Goal: Task Accomplishment & Management: Manage account settings

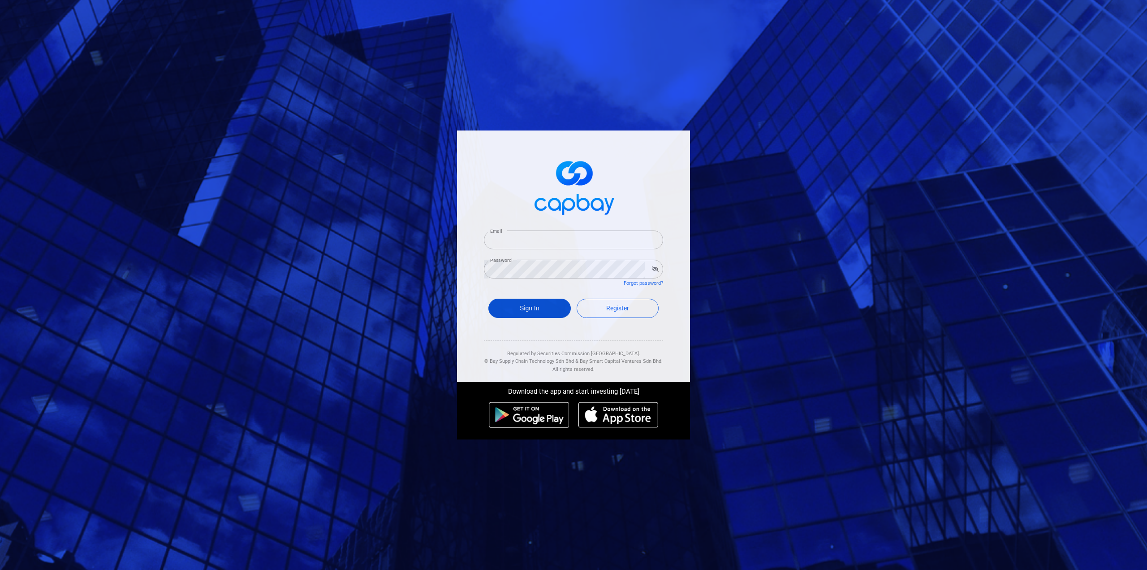
type input "[EMAIL_ADDRESS][DOMAIN_NAME]"
click at [534, 311] on button "Sign In" at bounding box center [530, 307] width 82 height 19
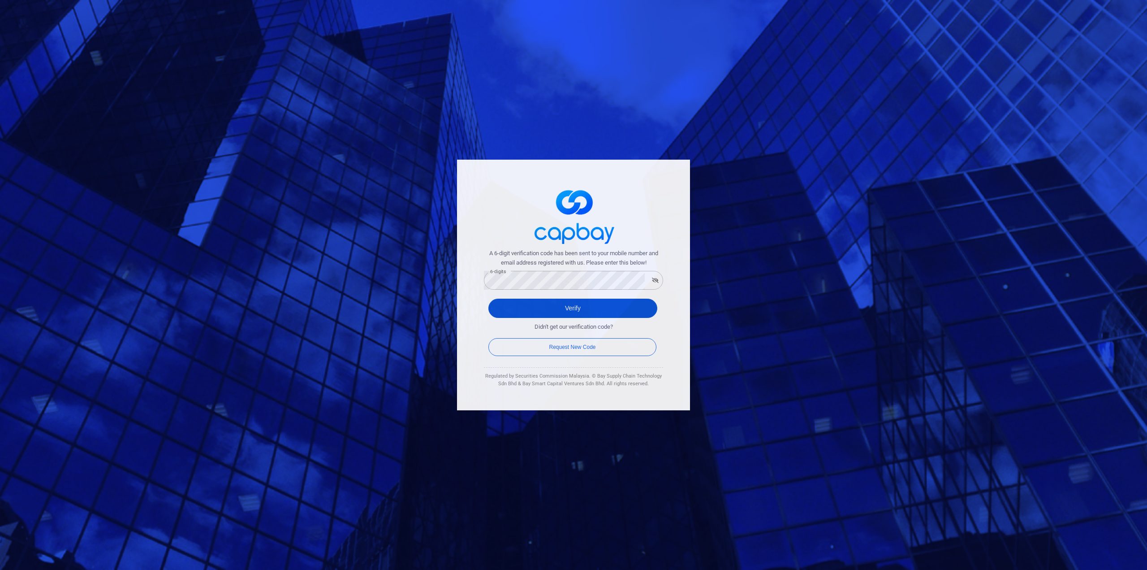
click at [506, 311] on button "Verify" at bounding box center [573, 307] width 169 height 19
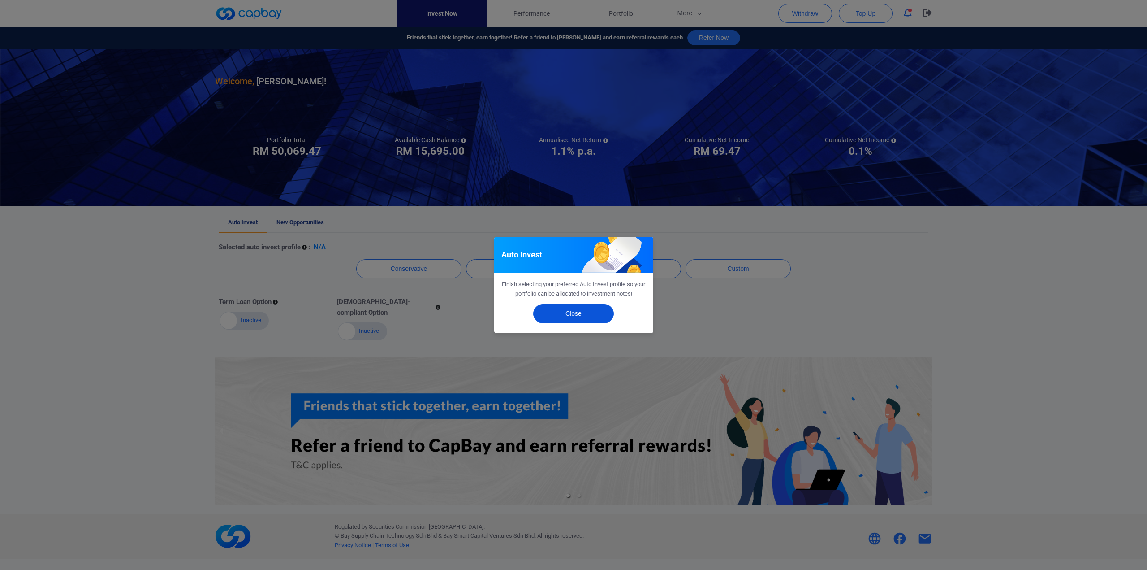
click at [581, 319] on button "Close" at bounding box center [573, 313] width 81 height 19
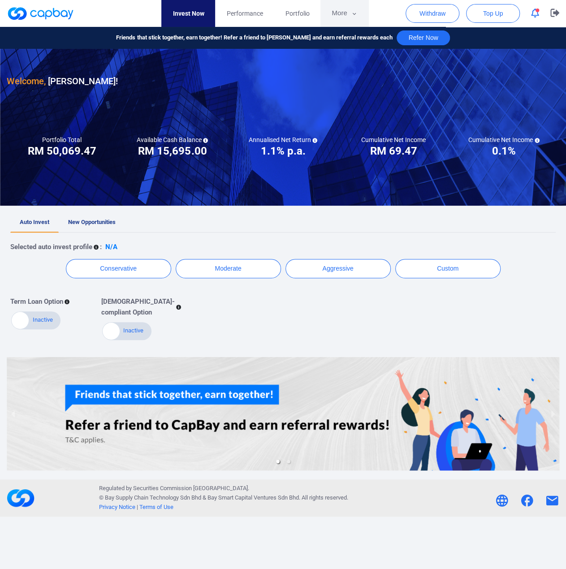
click at [343, 14] on button "More" at bounding box center [344, 13] width 48 height 27
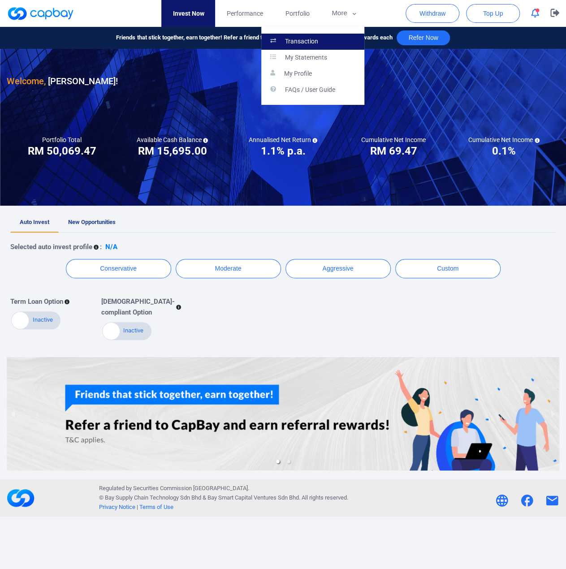
click at [313, 43] on p "Transaction" at bounding box center [301, 42] width 33 height 8
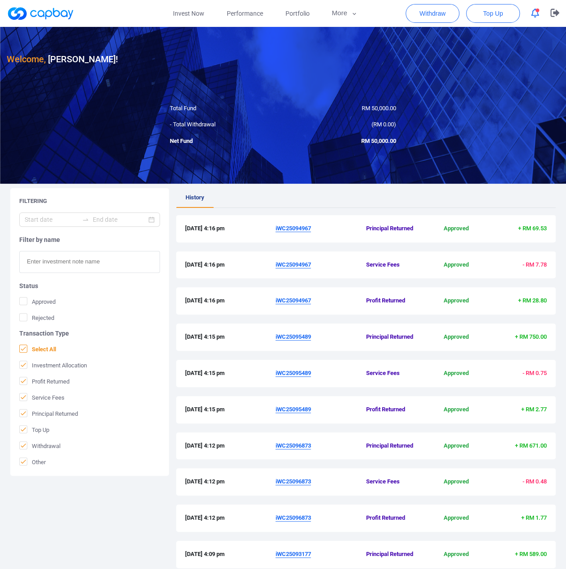
click at [24, 347] on icon at bounding box center [23, 348] width 5 height 4
click at [0, 0] on input "Select All" at bounding box center [0, 0] width 0 height 0
click at [23, 381] on icon at bounding box center [23, 380] width 7 height 7
click at [0, 0] on input "Profit Returned" at bounding box center [0, 0] width 0 height 0
click at [289, 231] on u "iWC25094967" at bounding box center [293, 228] width 35 height 7
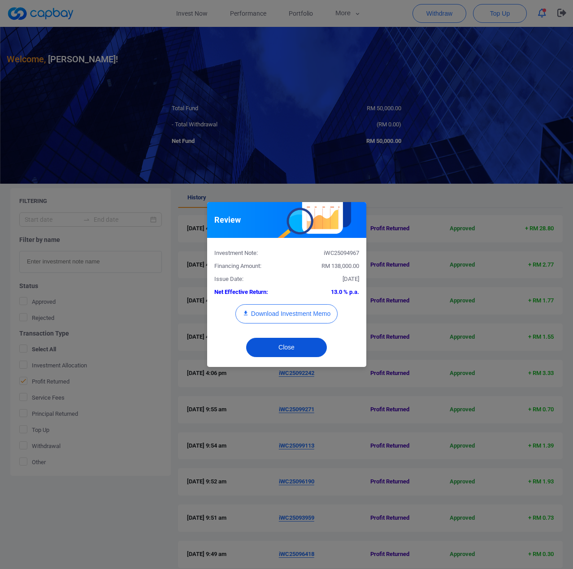
click at [295, 351] on button "Close" at bounding box center [286, 347] width 81 height 19
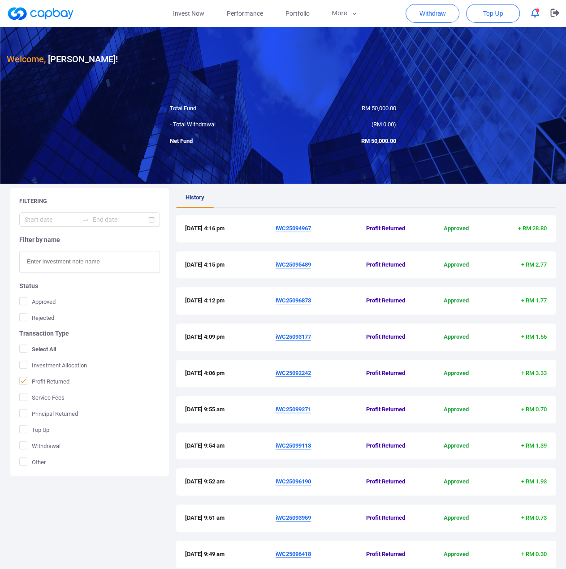
click at [293, 264] on u "iWC25095489" at bounding box center [293, 264] width 35 height 7
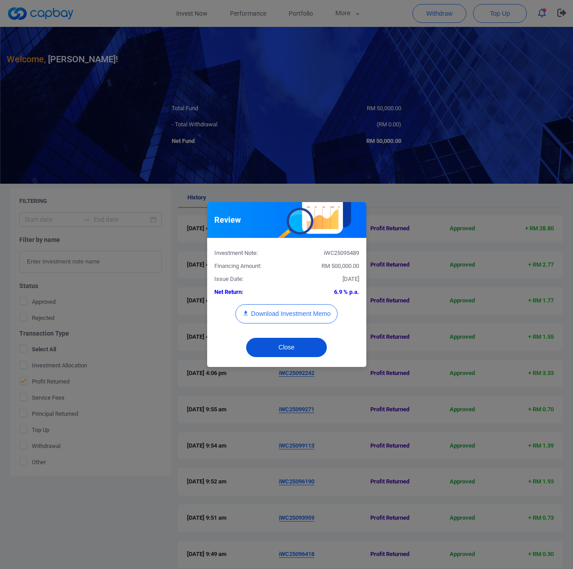
click at [302, 347] on button "Close" at bounding box center [286, 347] width 81 height 19
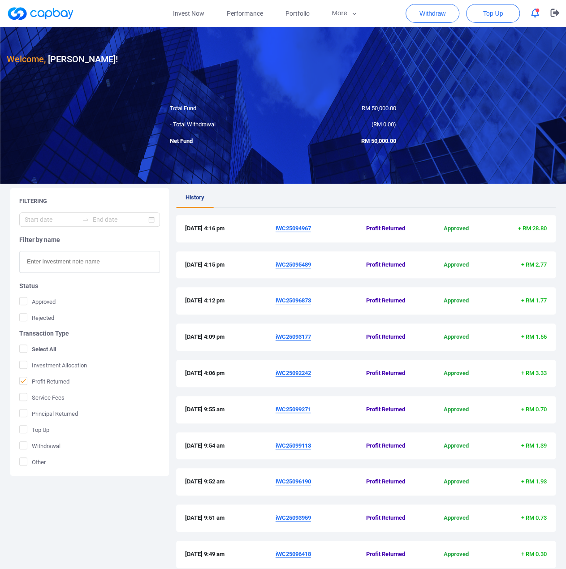
click at [289, 301] on u "iWC25096873" at bounding box center [293, 300] width 35 height 7
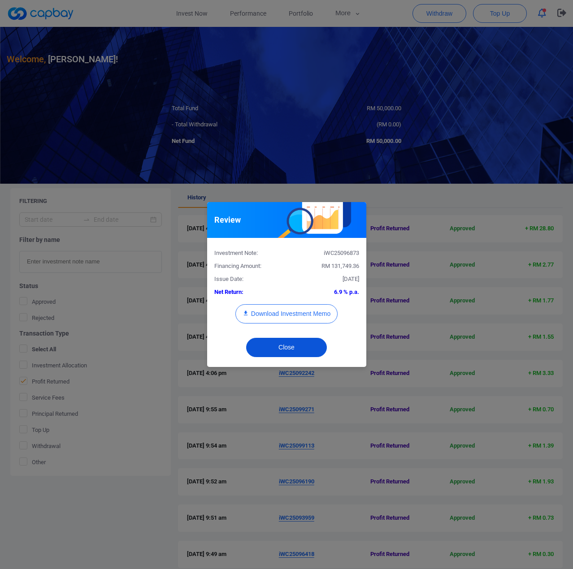
click at [296, 350] on button "Close" at bounding box center [286, 347] width 81 height 19
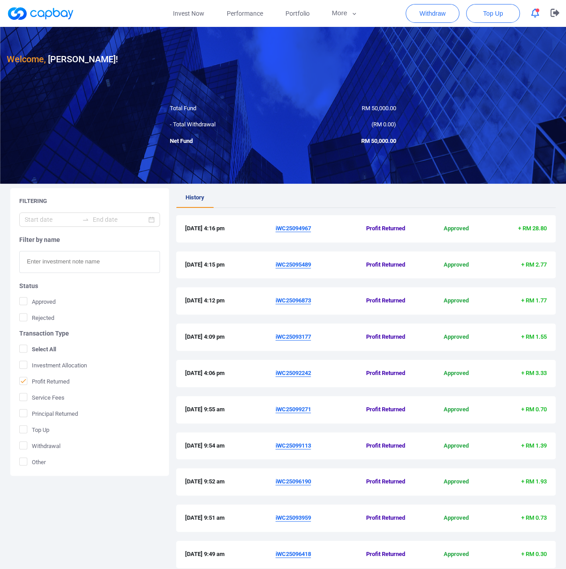
click at [302, 339] on u "iWC25093177" at bounding box center [293, 336] width 35 height 7
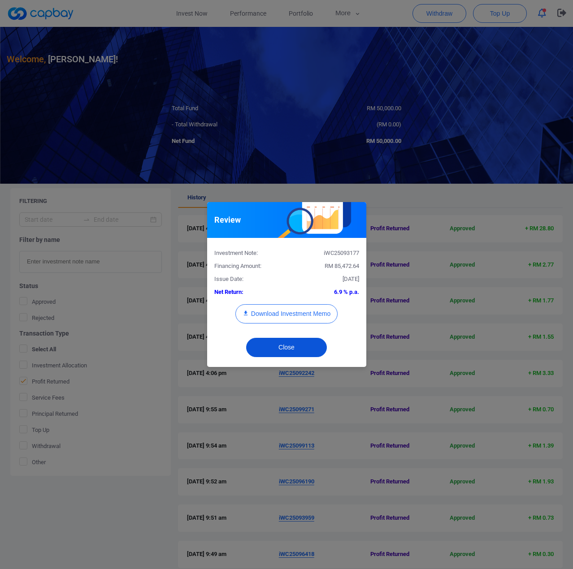
click at [307, 342] on button "Close" at bounding box center [286, 347] width 81 height 19
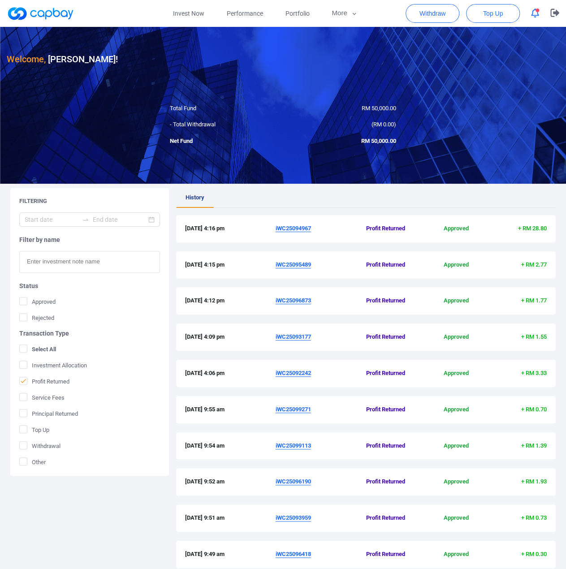
click at [303, 373] on u "iWC25092242" at bounding box center [293, 373] width 35 height 7
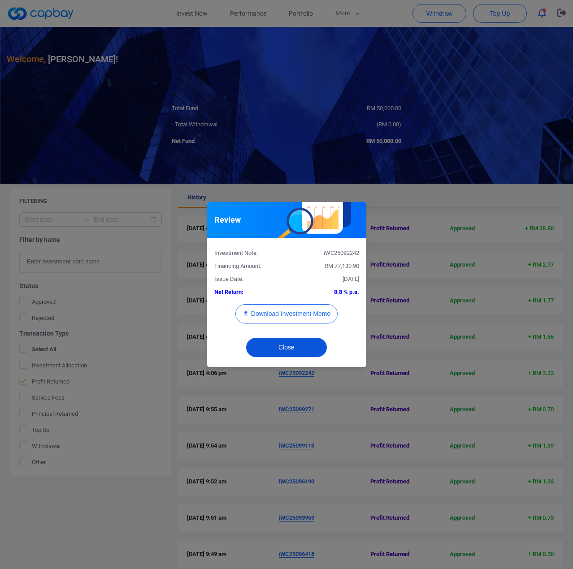
click at [298, 343] on button "Close" at bounding box center [286, 347] width 81 height 19
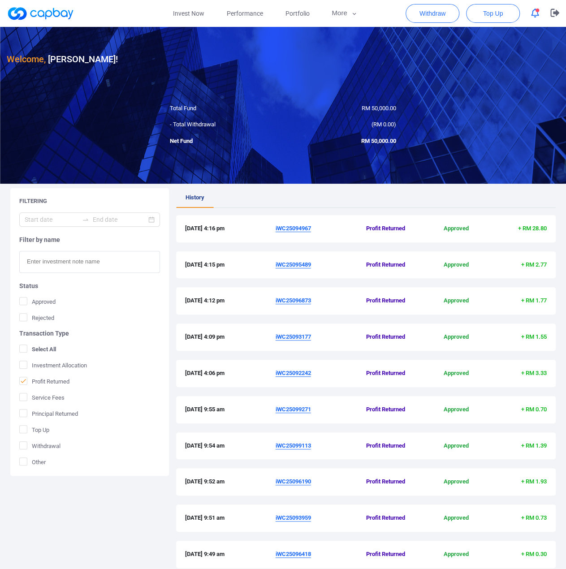
click at [302, 371] on u "iWC25092242" at bounding box center [293, 373] width 35 height 7
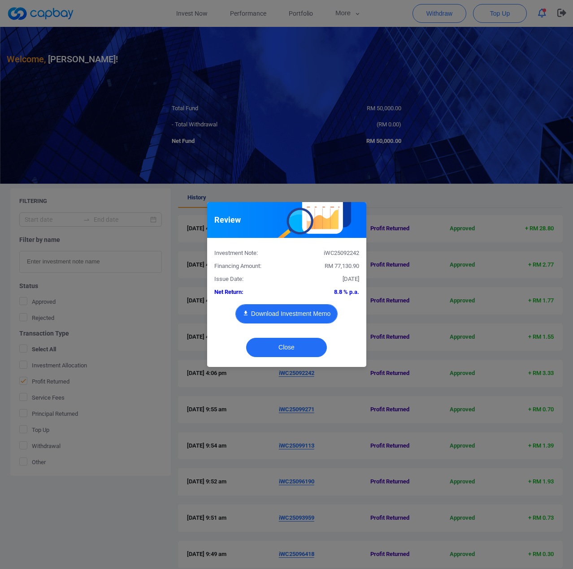
click at [296, 319] on button "Download Investment Memo" at bounding box center [286, 313] width 102 height 19
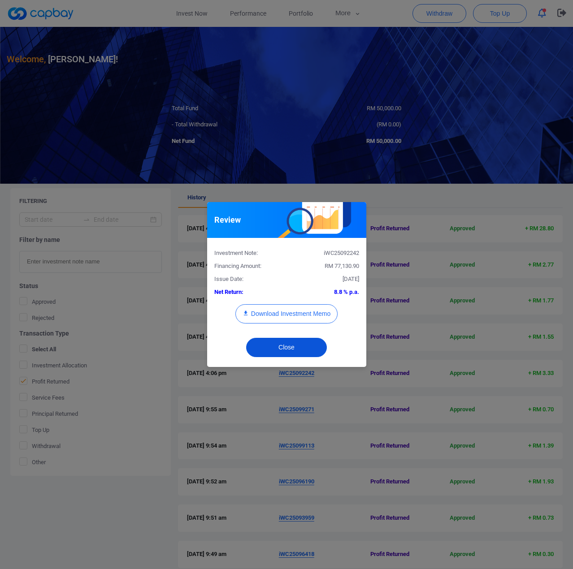
click at [285, 346] on button "Close" at bounding box center [286, 347] width 81 height 19
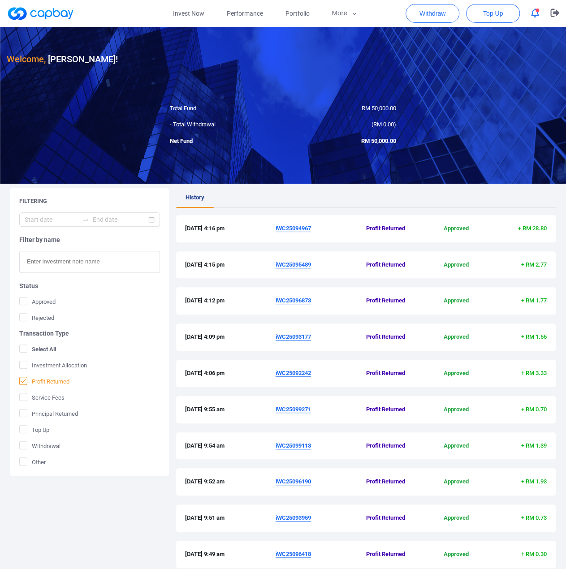
click at [28, 382] on span "Profit Returned" at bounding box center [44, 381] width 50 height 9
click at [0, 0] on input "Profit Returned" at bounding box center [0, 0] width 0 height 0
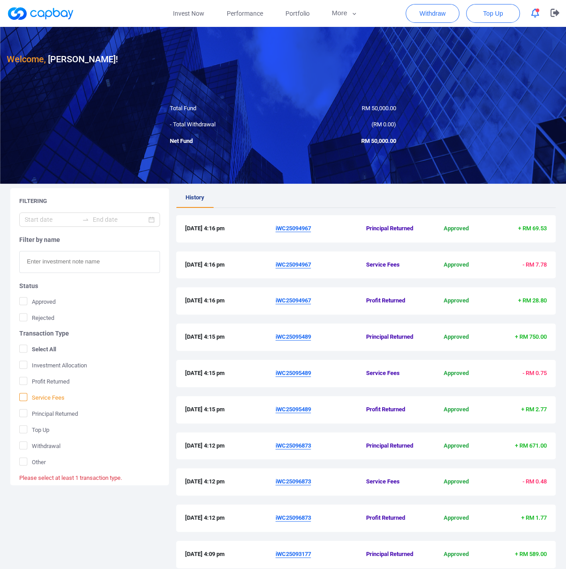
click at [25, 397] on icon at bounding box center [23, 397] width 7 height 7
click at [0, 0] on input "Service Fees" at bounding box center [0, 0] width 0 height 0
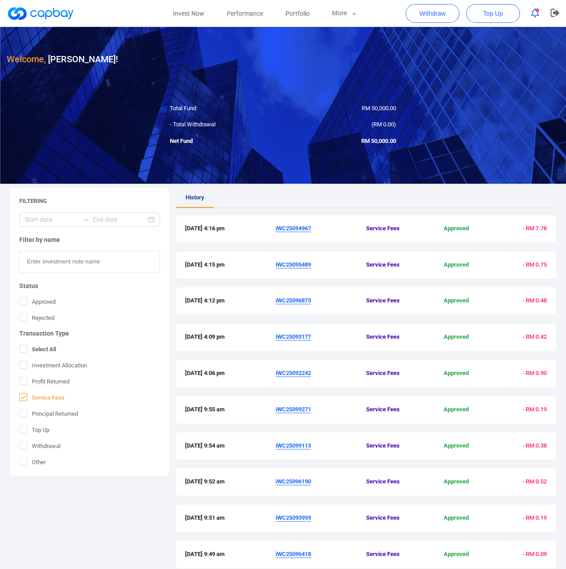
click at [23, 397] on icon at bounding box center [23, 397] width 7 height 7
click at [0, 0] on input "Service Fees" at bounding box center [0, 0] width 0 height 0
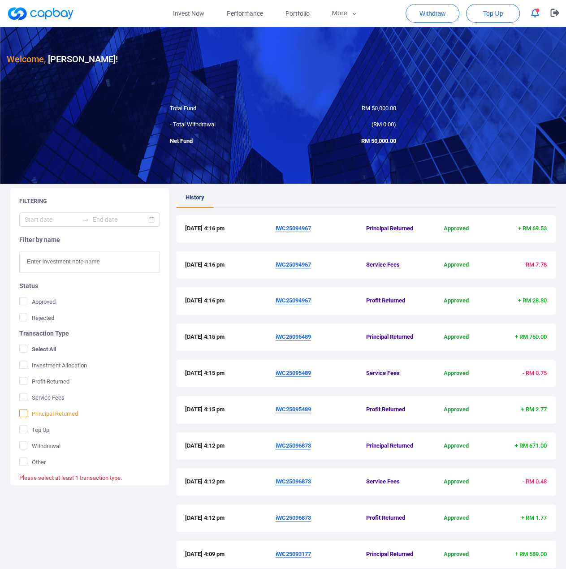
click at [24, 411] on icon at bounding box center [23, 413] width 7 height 7
click at [0, 0] on input "Principal Returned" at bounding box center [0, 0] width 0 height 0
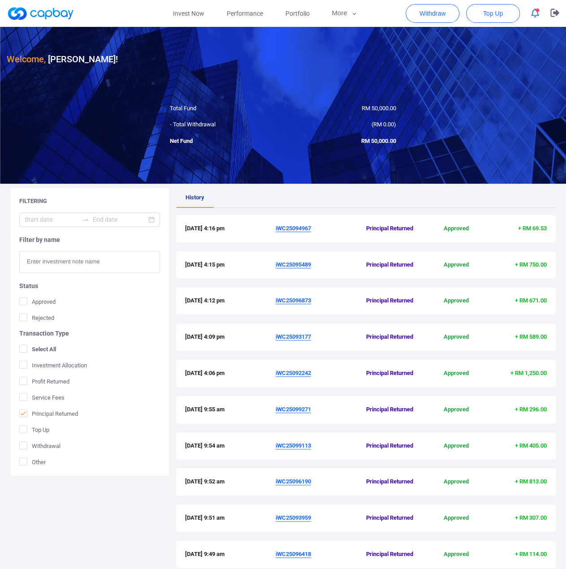
click at [292, 374] on u "iWC25092242" at bounding box center [293, 373] width 35 height 7
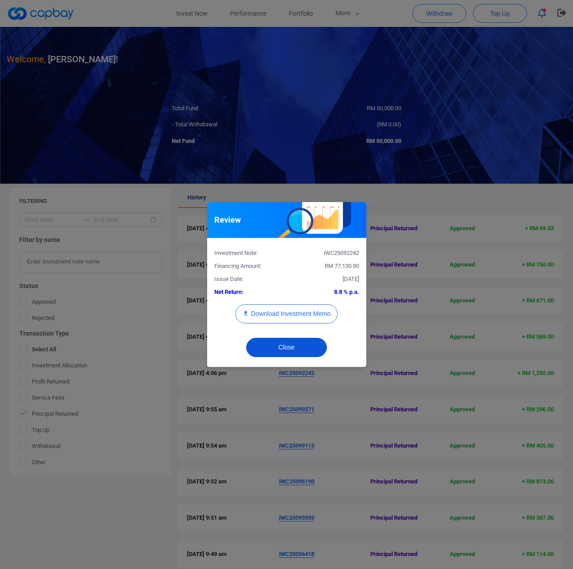
click at [302, 345] on button "Close" at bounding box center [286, 347] width 81 height 19
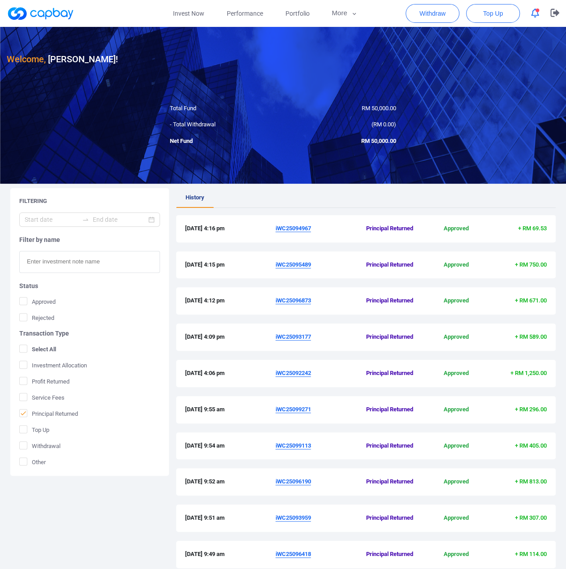
click at [297, 229] on u "iWC25094967" at bounding box center [293, 228] width 35 height 7
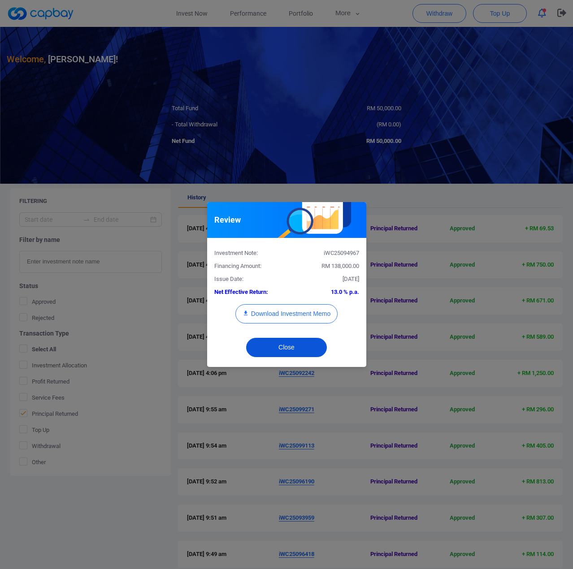
click at [294, 349] on button "Close" at bounding box center [286, 347] width 81 height 19
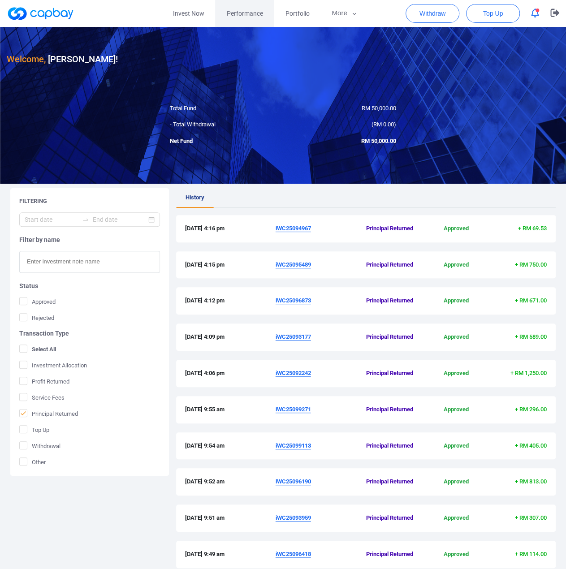
click at [240, 15] on span "Performance" at bounding box center [244, 14] width 36 height 10
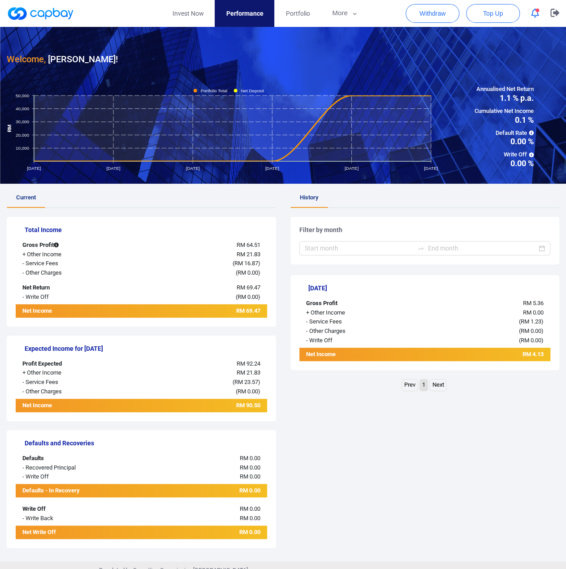
drag, startPoint x: 360, startPoint y: 405, endPoint x: 322, endPoint y: 398, distance: 38.8
click at [322, 398] on div "History Filter by month [DATE] Gross Profit RM 5.36 + Other Income RM 0.00 - Se…" at bounding box center [424, 372] width 269 height 369
click at [540, 246] on div at bounding box center [424, 248] width 251 height 14
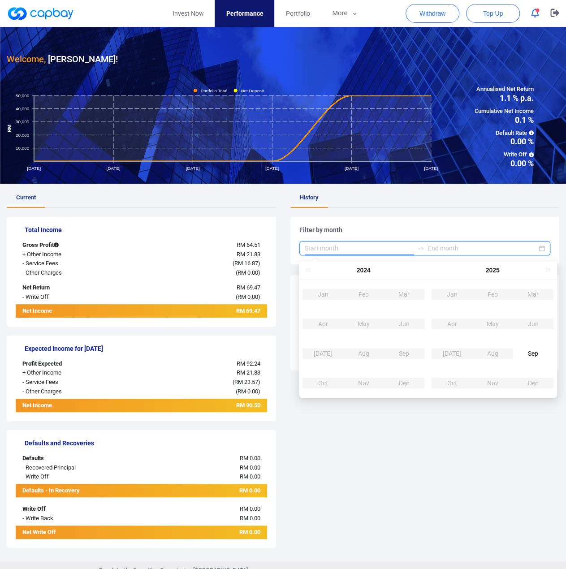
click at [540, 246] on div at bounding box center [424, 248] width 251 height 14
click at [466, 451] on div "History Filter by month [DATE] Gross Profit RM 5.36 + Other Income RM 0.00 - Se…" at bounding box center [424, 372] width 269 height 369
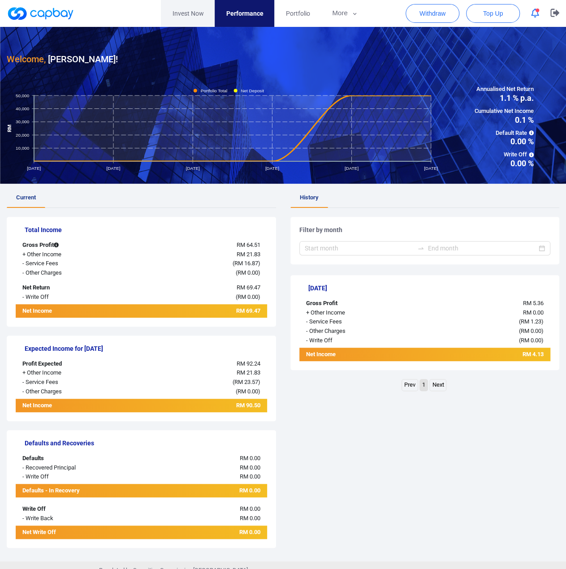
click at [184, 16] on link "Invest Now" at bounding box center [188, 13] width 54 height 27
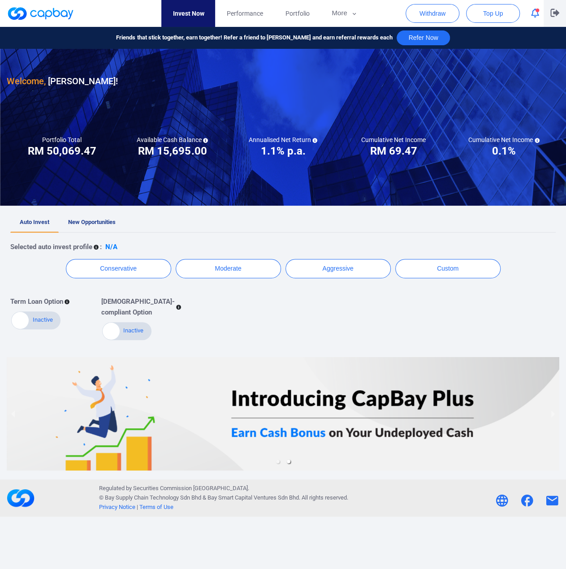
click at [555, 17] on icon "button" at bounding box center [554, 13] width 9 height 9
